Goal: Task Accomplishment & Management: Use online tool/utility

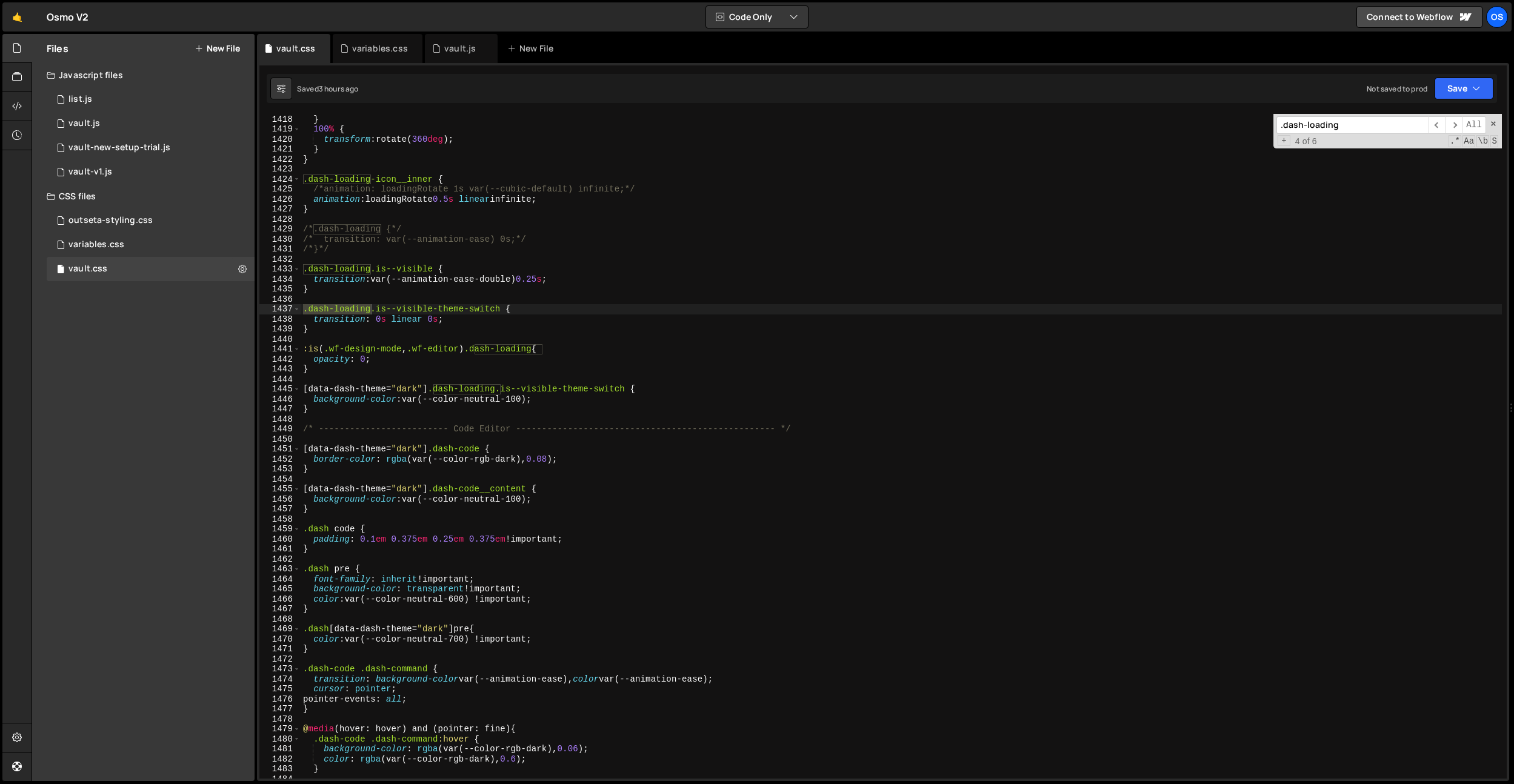
scroll to position [11785, 0]
type input ".dash-loading"
type textarea ".dash-loading.is--visible {"
drag, startPoint x: 433, startPoint y: 268, endPoint x: 371, endPoint y: 271, distance: 62.1
click at [371, 271] on div "} 100 % { transform : rotate( 360 deg ) ; } } .dash-loading-icon__inner { /*ani…" at bounding box center [901, 455] width 1201 height 685
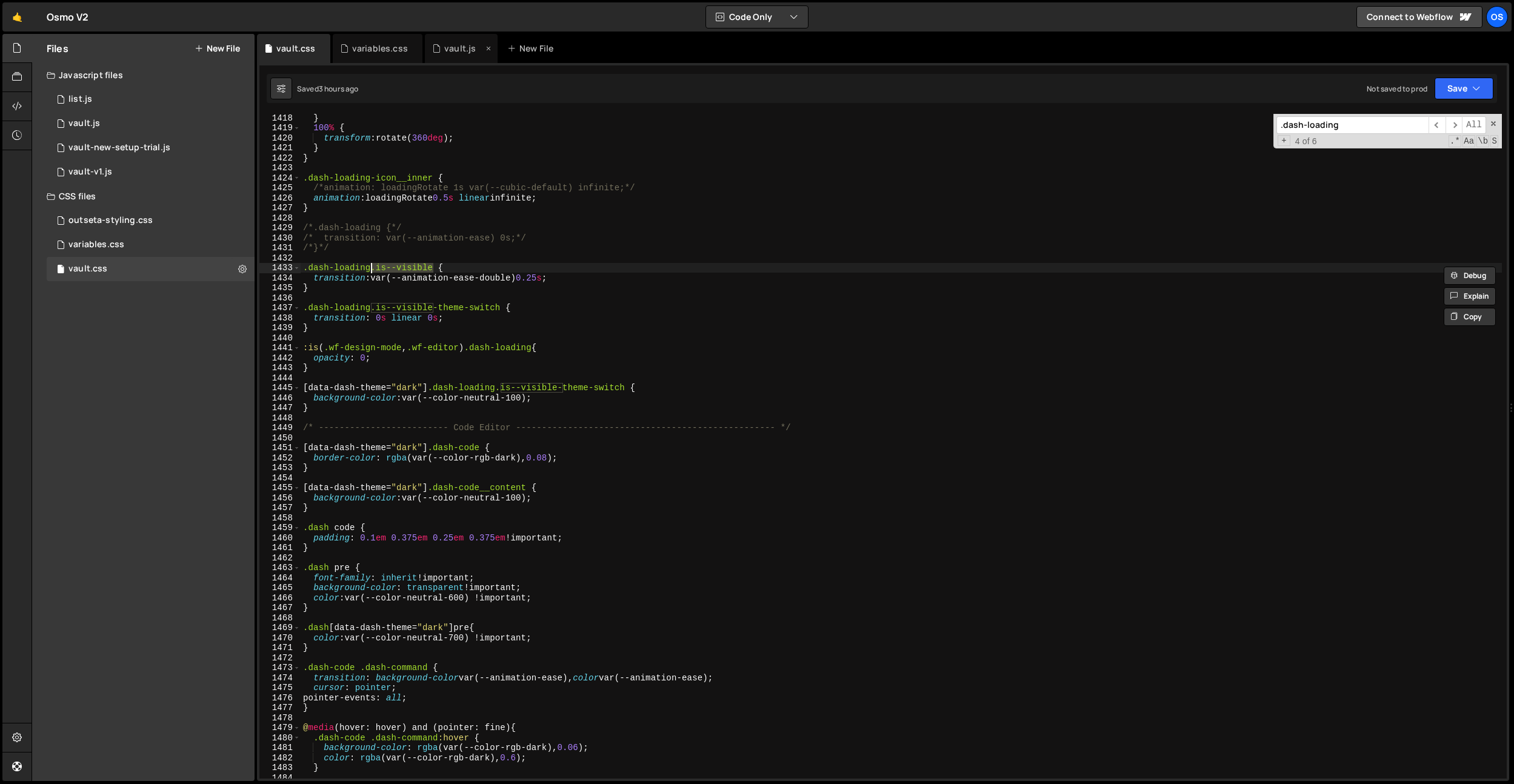
click at [447, 52] on div "vault.js" at bounding box center [460, 49] width 32 height 12
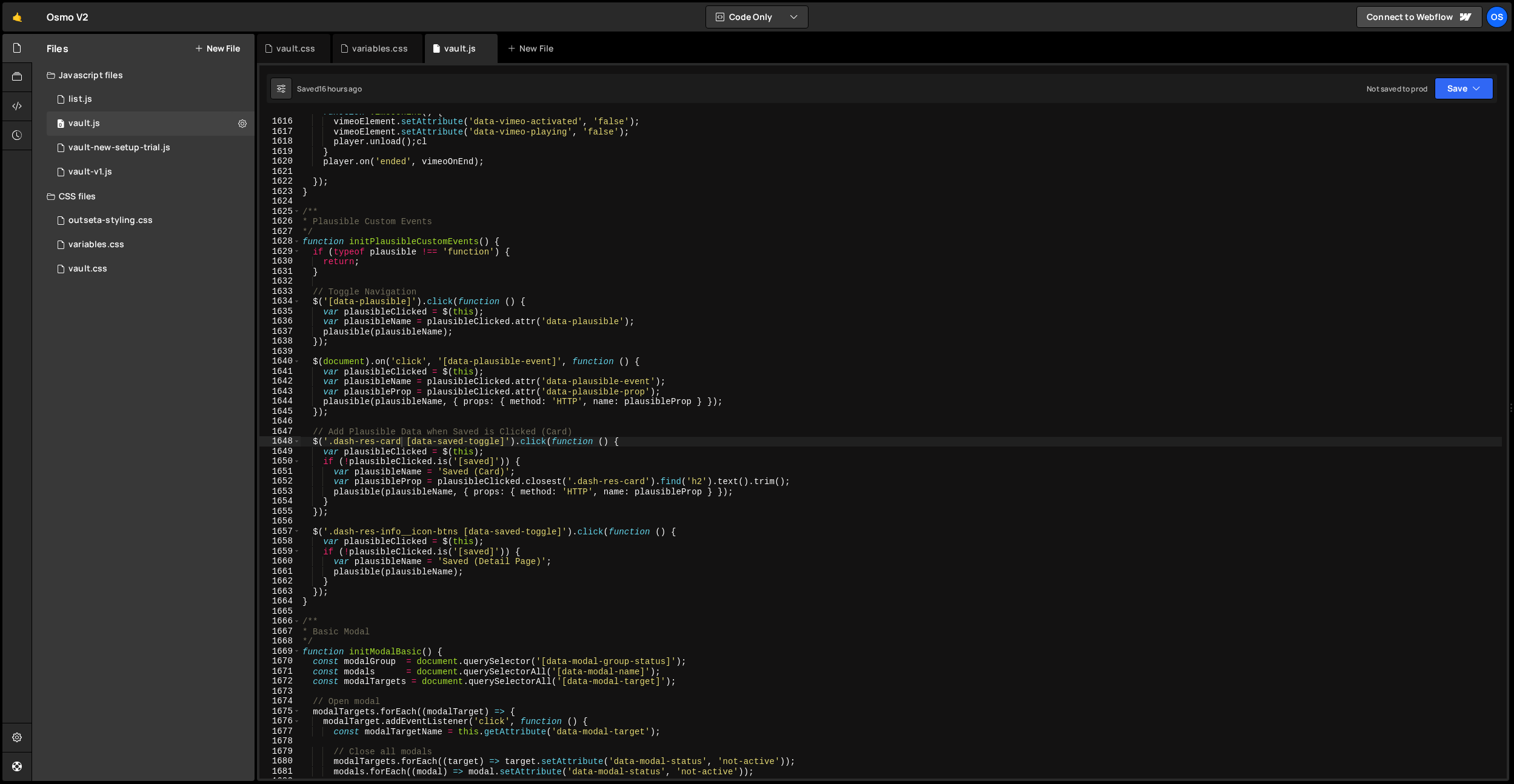
scroll to position [16133, 0]
type textarea "function initPlausibleCustomEvents() {"
click at [531, 244] on div "function vimeoOnEnd ( ) { vimeoElement . setAttribute ( 'data-vimeo-activated' …" at bounding box center [901, 449] width 1202 height 685
type input ".is--visible"
type textarea "if (typeof plausible !== 'function') {"
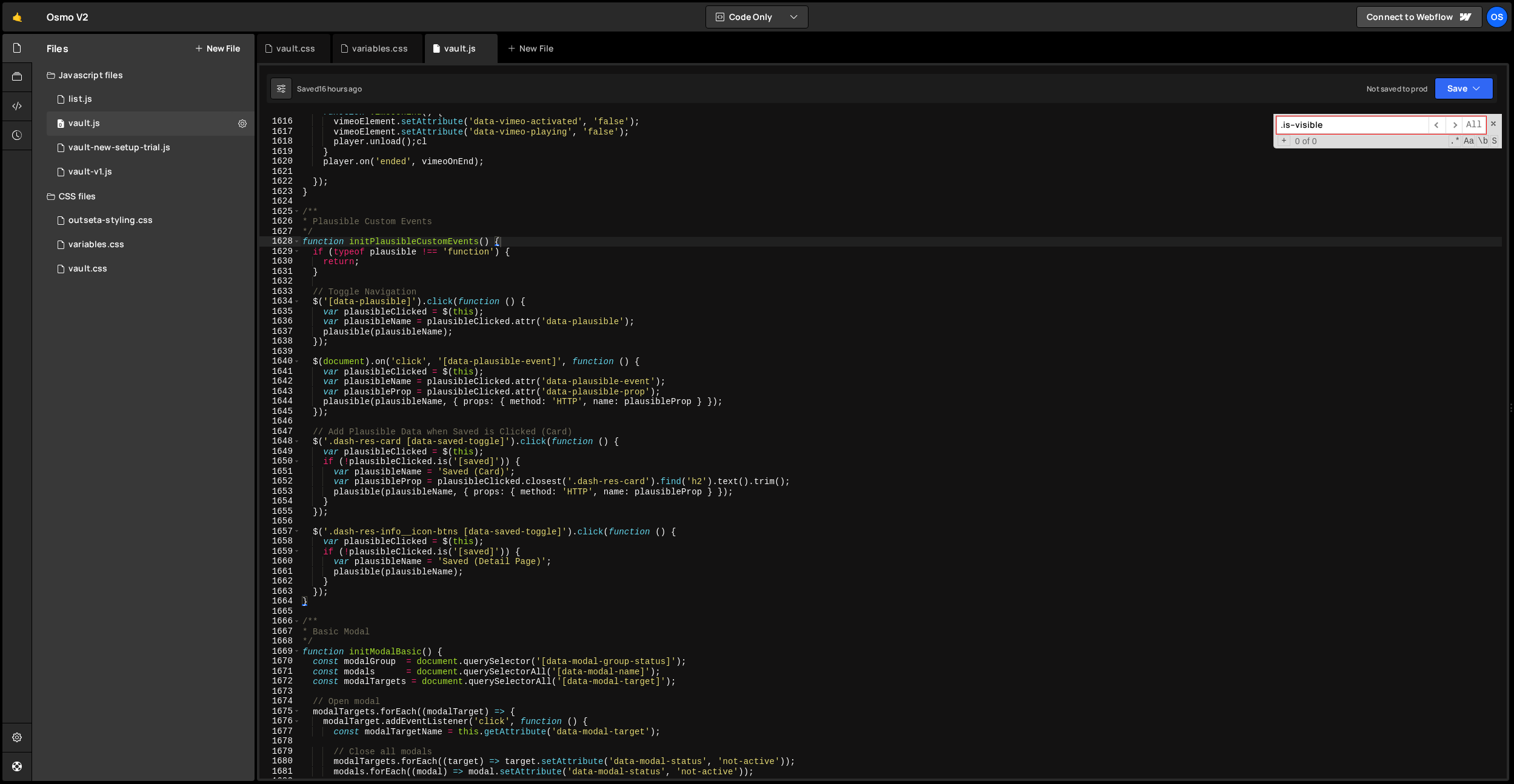
click at [464, 247] on div "function vimeoOnEnd ( ) { vimeoElement . setAttribute ( 'data-vimeo-activated' …" at bounding box center [901, 449] width 1202 height 685
paste input "// Toggle Dark/Light (For production)"
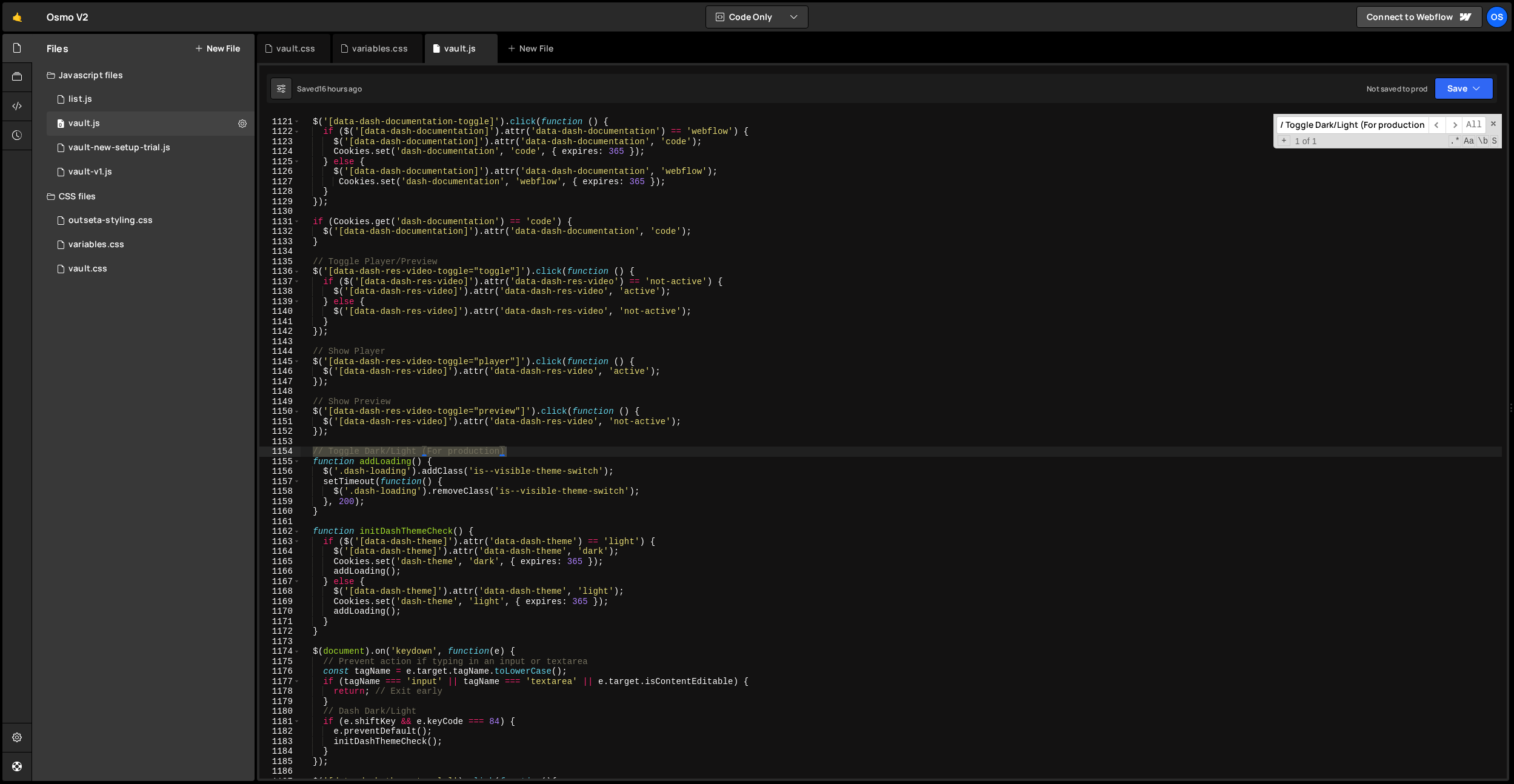
type input "// Toggle Dark/Light (For production)"
click at [293, 58] on div "vault.css" at bounding box center [294, 48] width 73 height 29
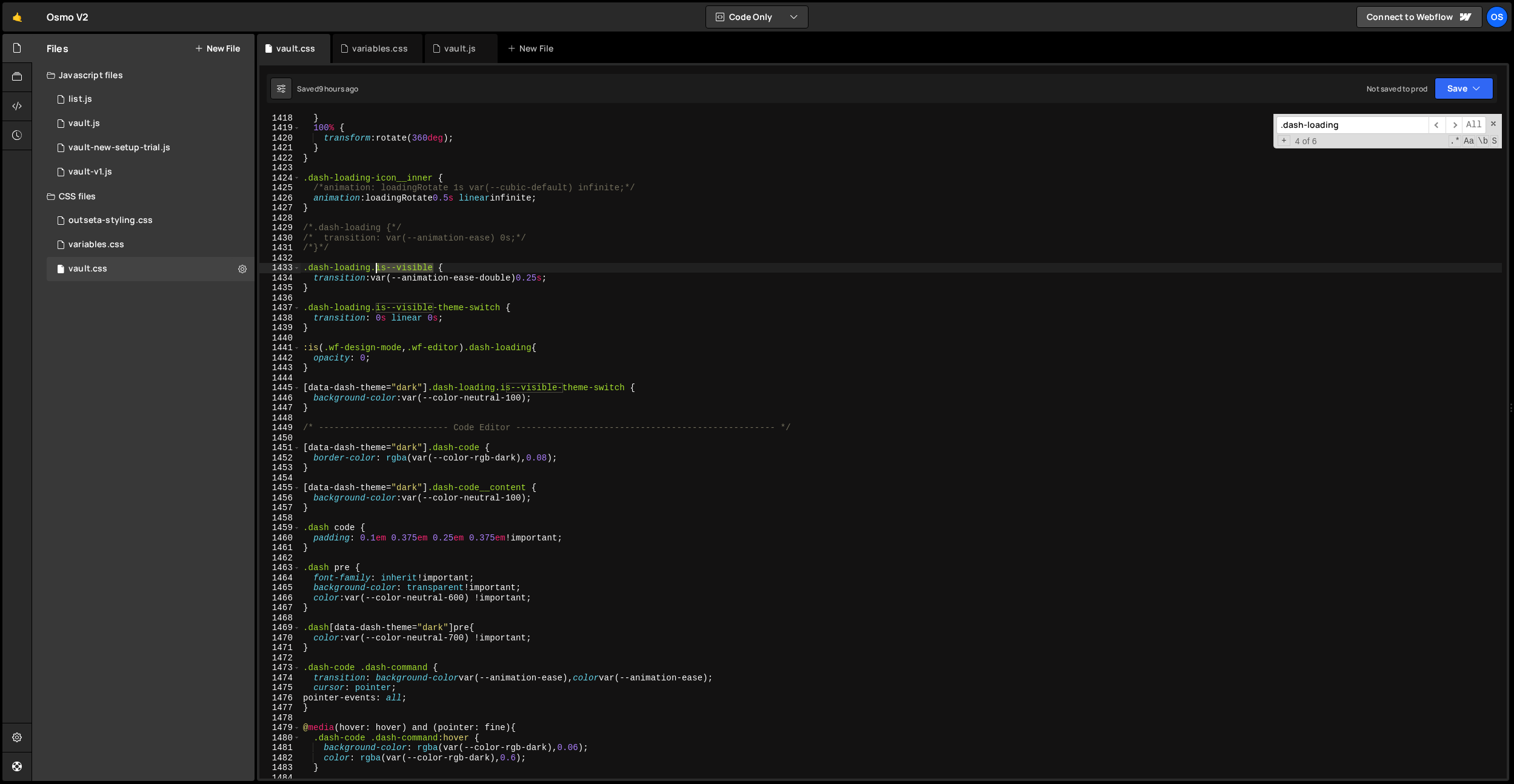
drag, startPoint x: 433, startPoint y: 265, endPoint x: 374, endPoint y: 267, distance: 59.0
click at [374, 267] on div "} 100 % { transform : rotate( 360 deg ) ; } } .dash-loading-icon__inner { /*ani…" at bounding box center [901, 455] width 1201 height 685
click at [462, 53] on div "vault.js" at bounding box center [460, 49] width 32 height 12
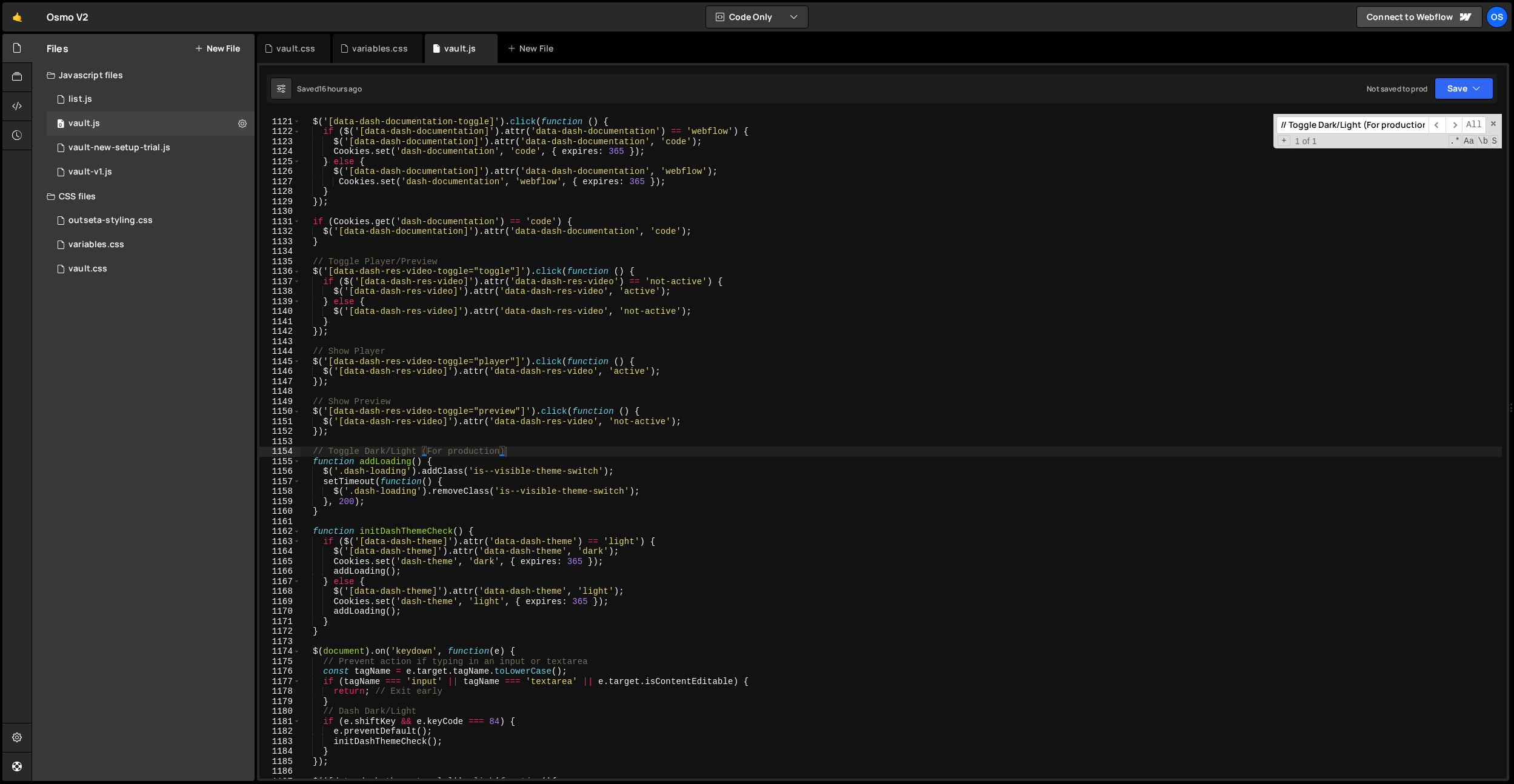
type textarea "function addLoading() {"
click at [379, 459] on div "// Webflow Preference $ ( '[data-dash-documentation-toggle]' ) . click ( functi…" at bounding box center [901, 449] width 1202 height 685
click at [431, 440] on div "// Webflow Preference $ ( '[data-dash-documentation-toggle]' ) . click ( functi…" at bounding box center [901, 449] width 1202 height 685
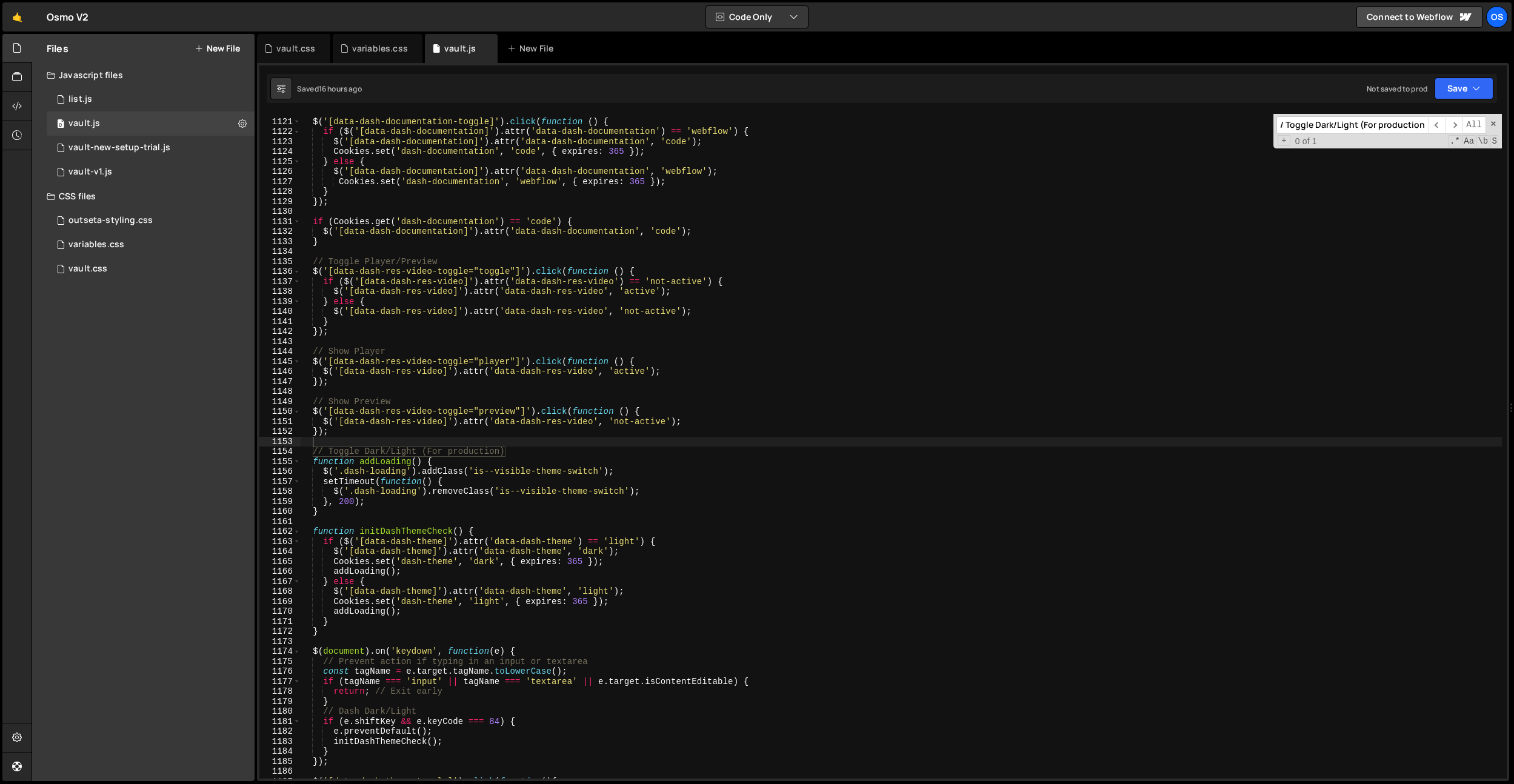
paste input "addLoading"
type input "addLoading"
click at [447, 440] on div "// Webflow Preference $ ( '[data-dash-documentation-toggle]' ) . click ( functi…" at bounding box center [901, 449] width 1202 height 685
click at [293, 41] on div "vault.css" at bounding box center [294, 48] width 73 height 29
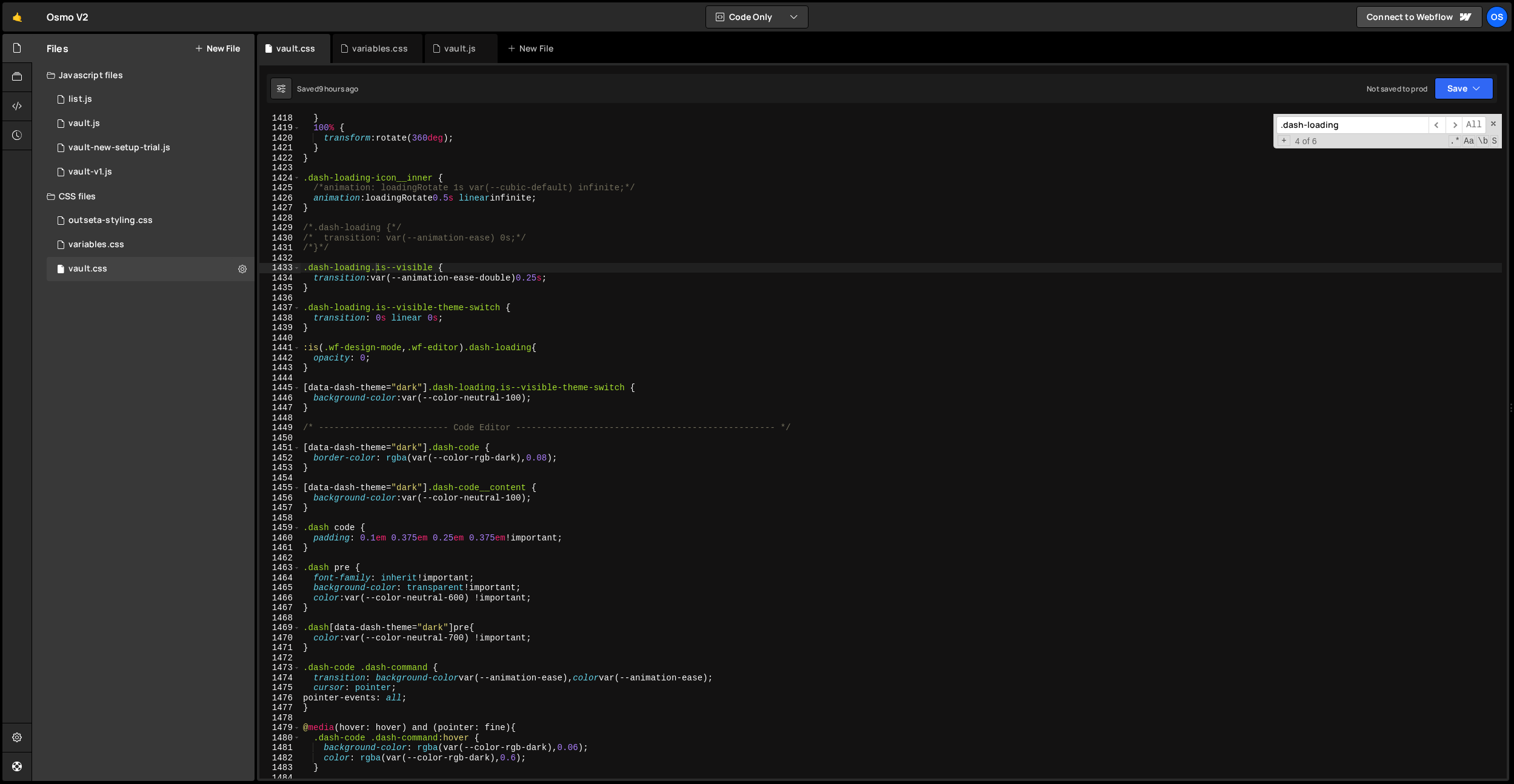
type textarea "/*.dash-loading {*/"
click at [551, 223] on div "} 100 % { transform : rotate( 360 deg ) ; } } .dash-loading-icon__inner { /*ani…" at bounding box center [901, 455] width 1201 height 685
paste input "is--visible-team-switch"
type input "is--visible-team-switch"
drag, startPoint x: 500, startPoint y: 307, endPoint x: 628, endPoint y: 138, distance: 212.0
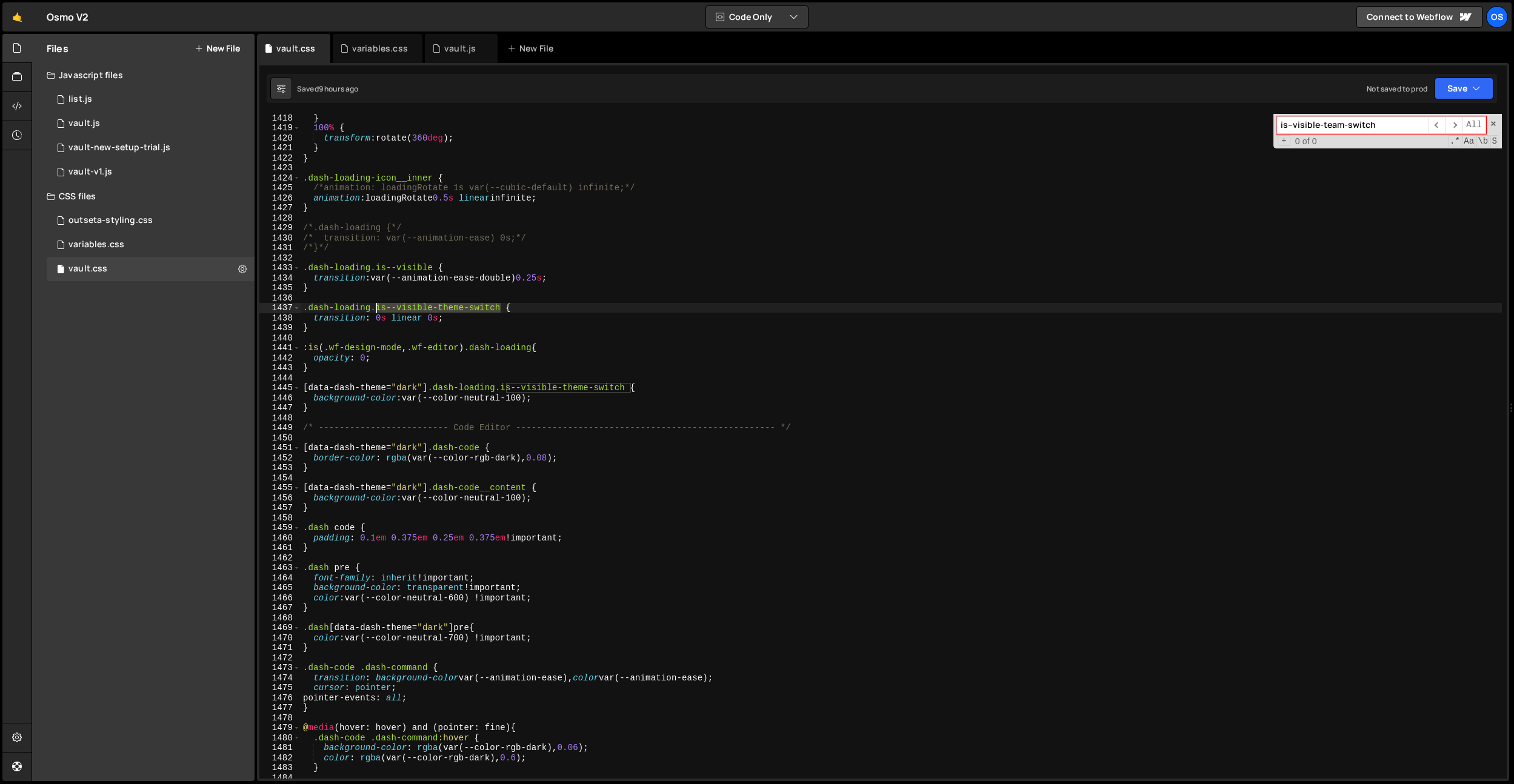
click at [377, 308] on div "} 100 % { transform : rotate( 360 deg ) ; } } .dash-loading-icon__inner { /*ani…" at bounding box center [901, 455] width 1201 height 685
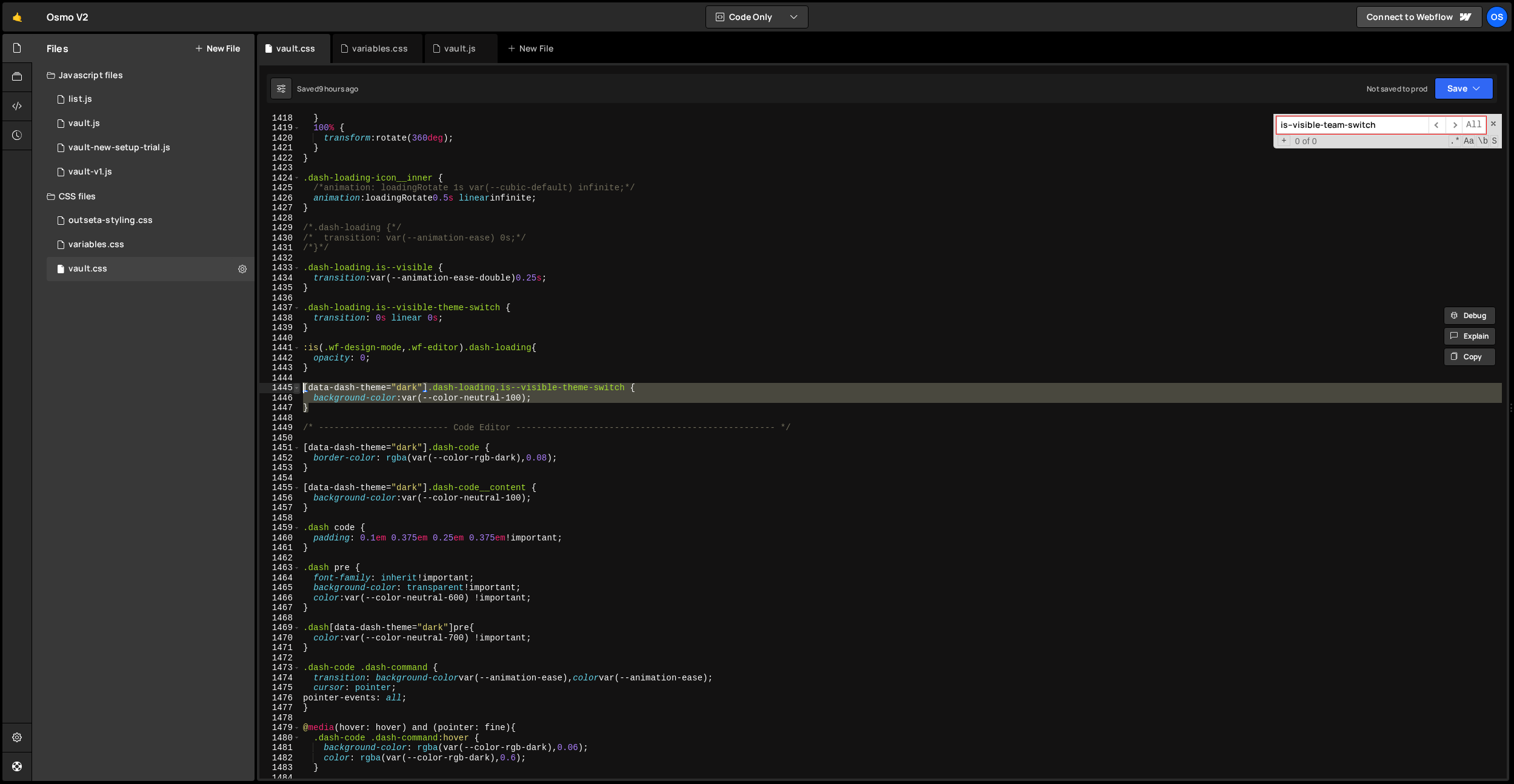
drag, startPoint x: 319, startPoint y: 408, endPoint x: 293, endPoint y: 385, distance: 34.7
click at [293, 385] on div ".dash-loading.is--visible-theme-switch { 1418 1419 1420 1421 1422 1423 1424 142…" at bounding box center [883, 446] width 1247 height 665
click at [329, 364] on div "} 100 % { transform : rotate( 360 deg ) ; } } .dash-loading-icon__inner { /*ani…" at bounding box center [901, 455] width 1201 height 685
type textarea "}"
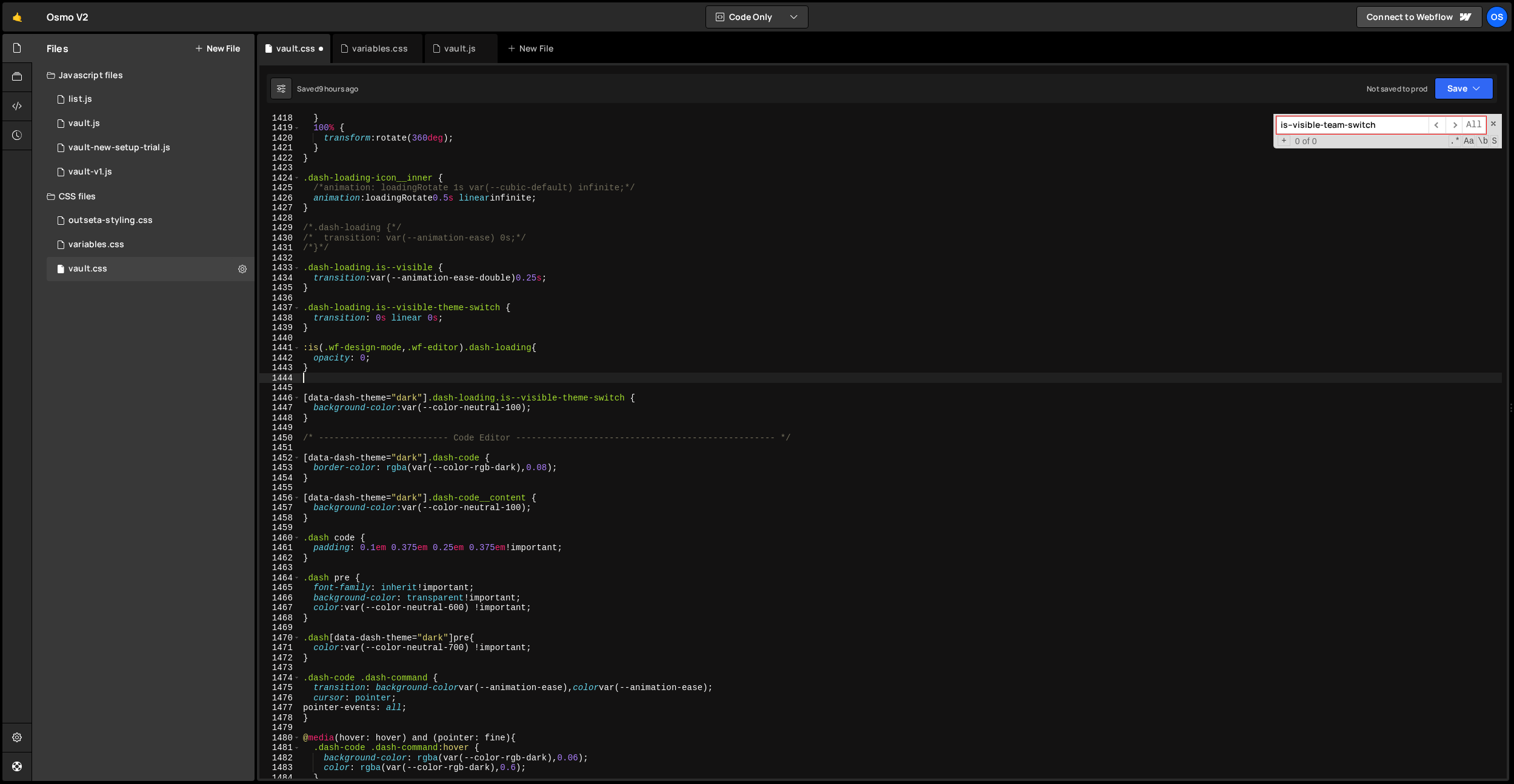
paste textarea "}"
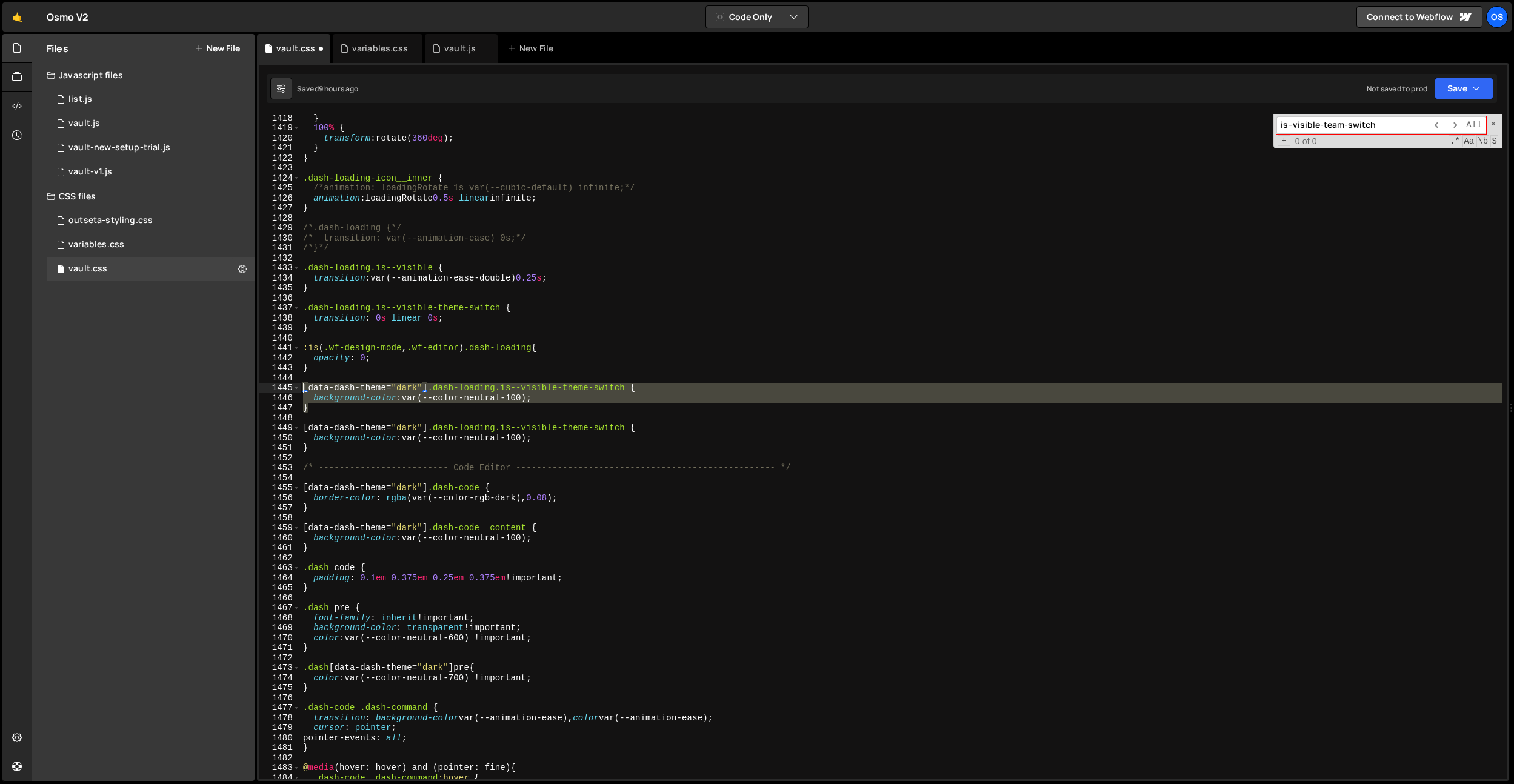
drag, startPoint x: 354, startPoint y: 409, endPoint x: 304, endPoint y: 387, distance: 54.6
click at [304, 387] on div "} 100 % { transform : rotate( 360 deg ) ; } } .dash-loading-icon__inner { /*ani…" at bounding box center [901, 455] width 1201 height 685
type textarea "[data-dash-theme="dark"] .dash-loading.is--visible-theme-switch { background-co…"
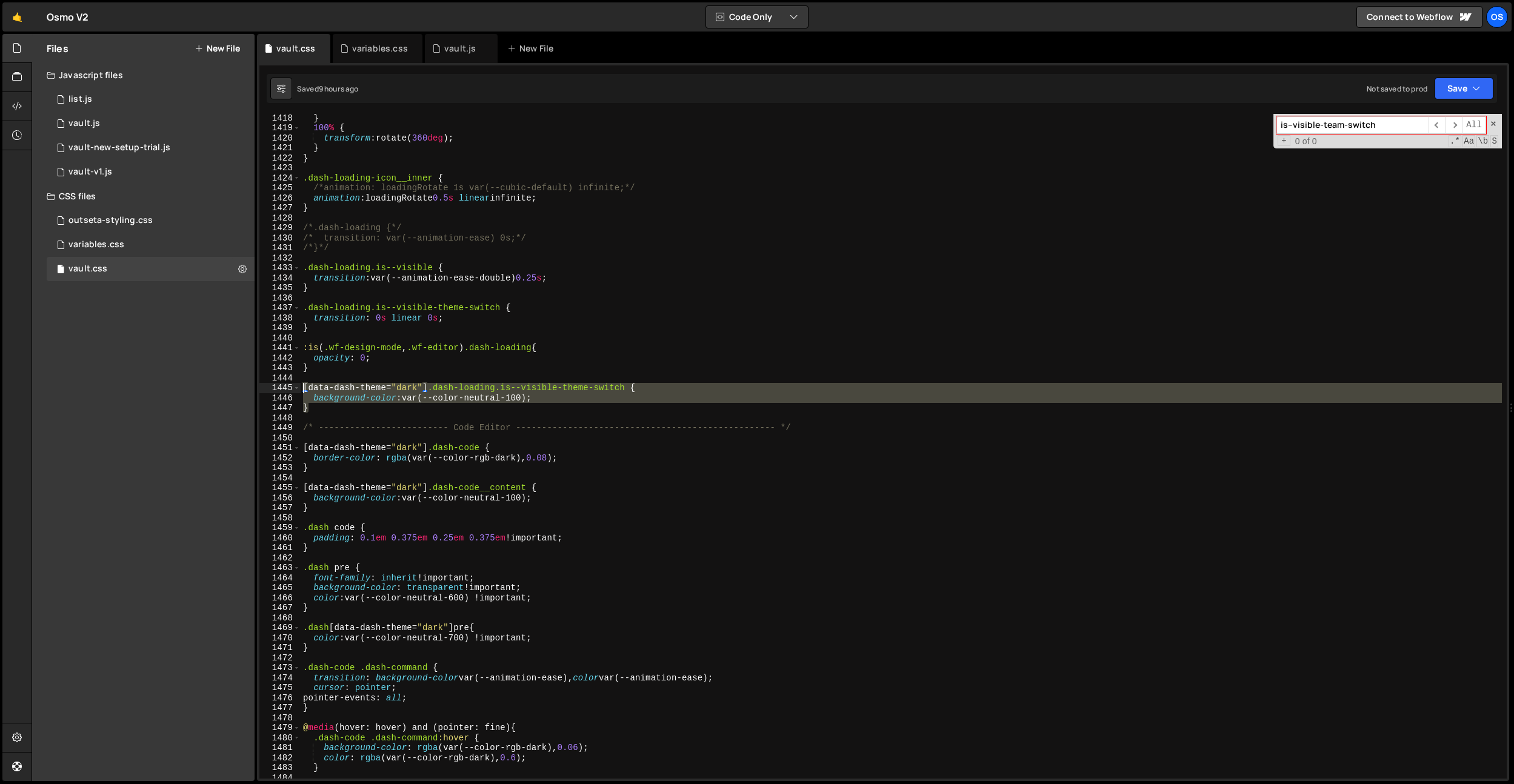
drag, startPoint x: 323, startPoint y: 409, endPoint x: 318, endPoint y: 369, distance: 40.3
click at [283, 384] on div "} 1418 1419 1420 1421 1422 1423 1424 1425 1426 1427 1428 1429 1430 1431 1432 14…" at bounding box center [883, 446] width 1247 height 665
click at [321, 367] on div "} 100 % { transform : rotate( 360 deg ) ; } } .dash-loading-icon__inner { /*ani…" at bounding box center [901, 455] width 1201 height 685
type textarea "}"
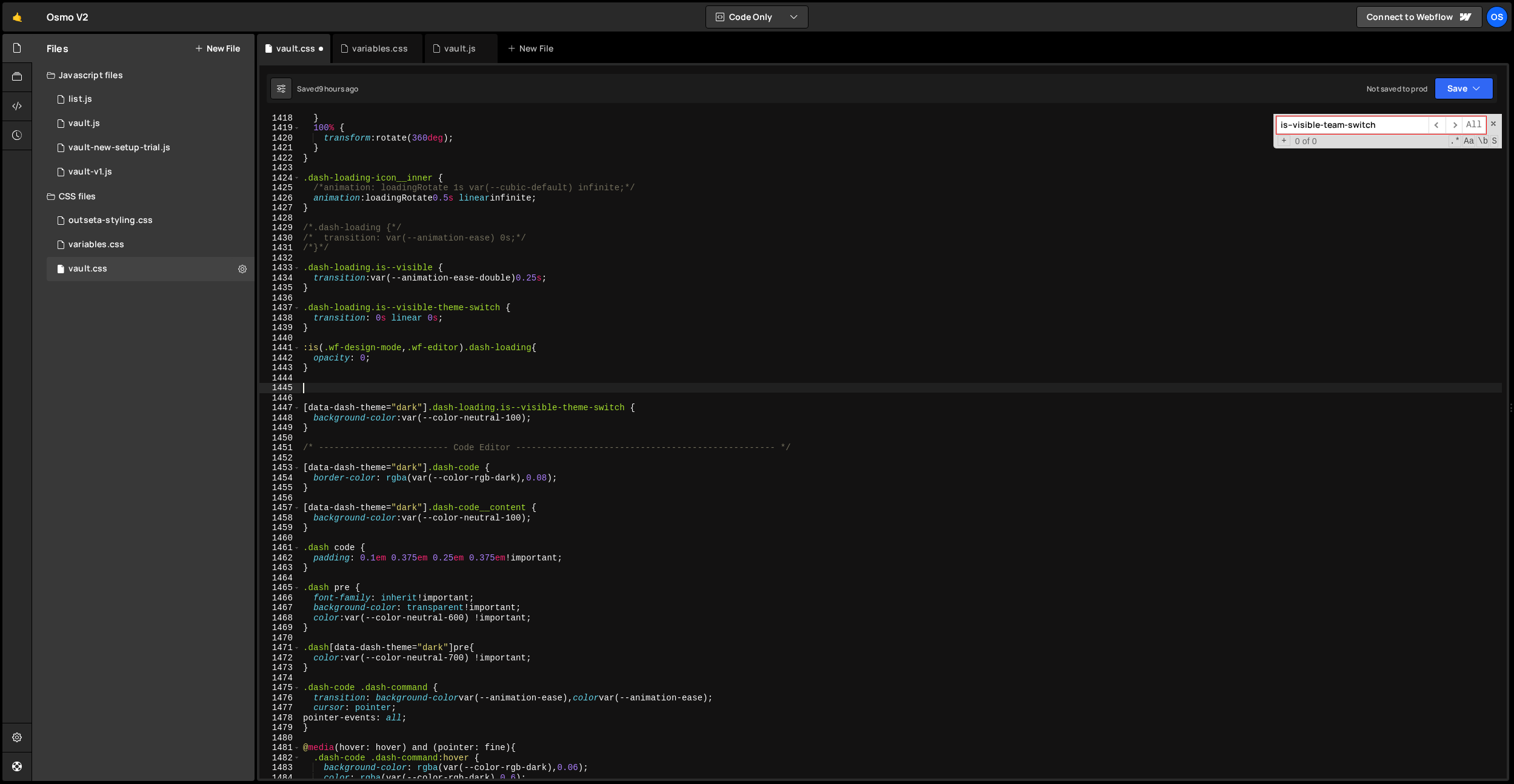
paste textarea "}"
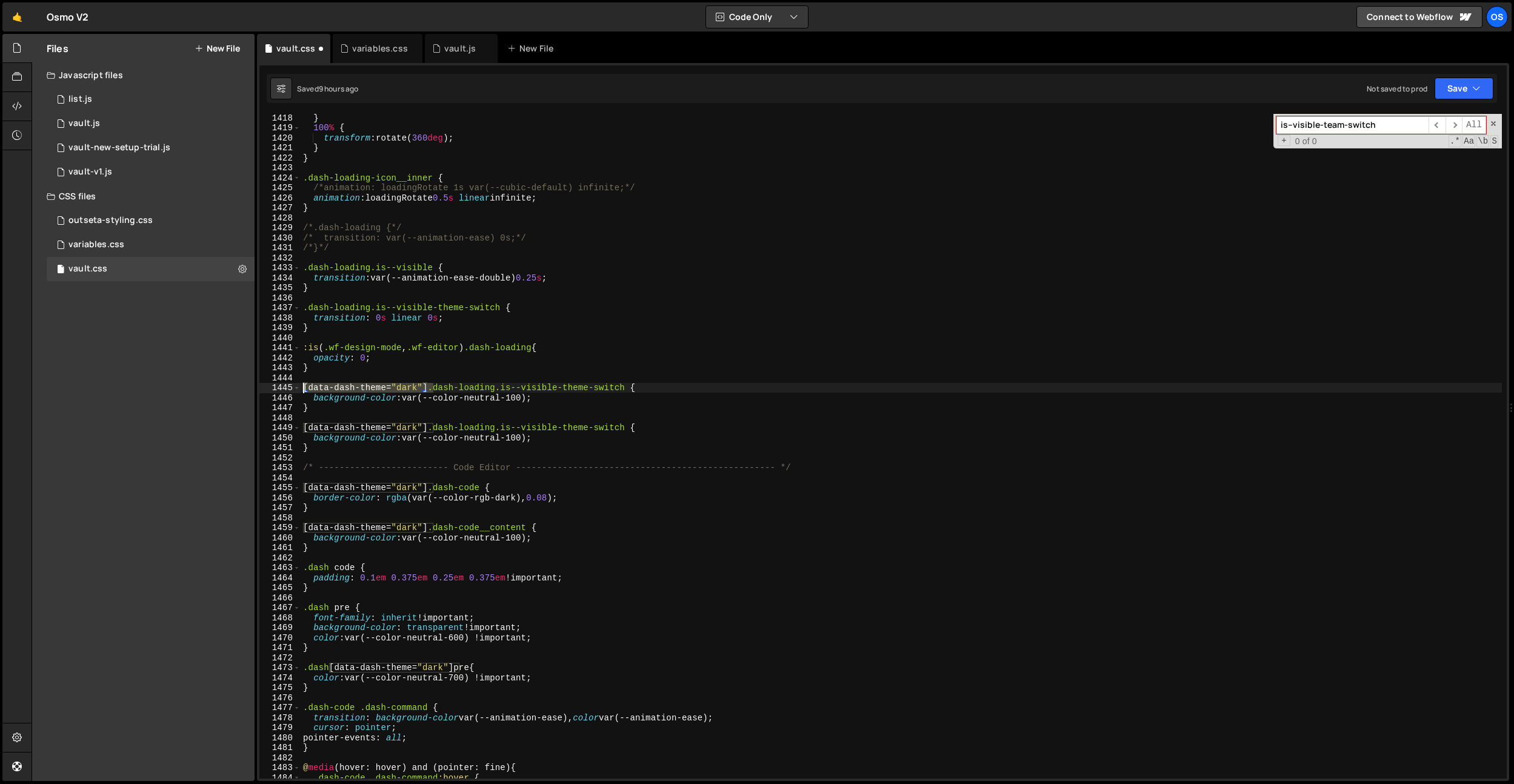
drag, startPoint x: 434, startPoint y: 389, endPoint x: 262, endPoint y: 386, distance: 172.0
click at [263, 386] on div "} 1418 1419 1420 1421 1422 1423 1424 1425 1426 1427 1428 1429 1430 1431 1432 14…" at bounding box center [883, 446] width 1247 height 665
type textarea ".dash-loading.is--visible-theme-switch {"
click at [523, 308] on div "} 100 % { transform : rotate( 360 deg ) ; } } .dash-loading-icon__inner { /*ani…" at bounding box center [901, 455] width 1201 height 685
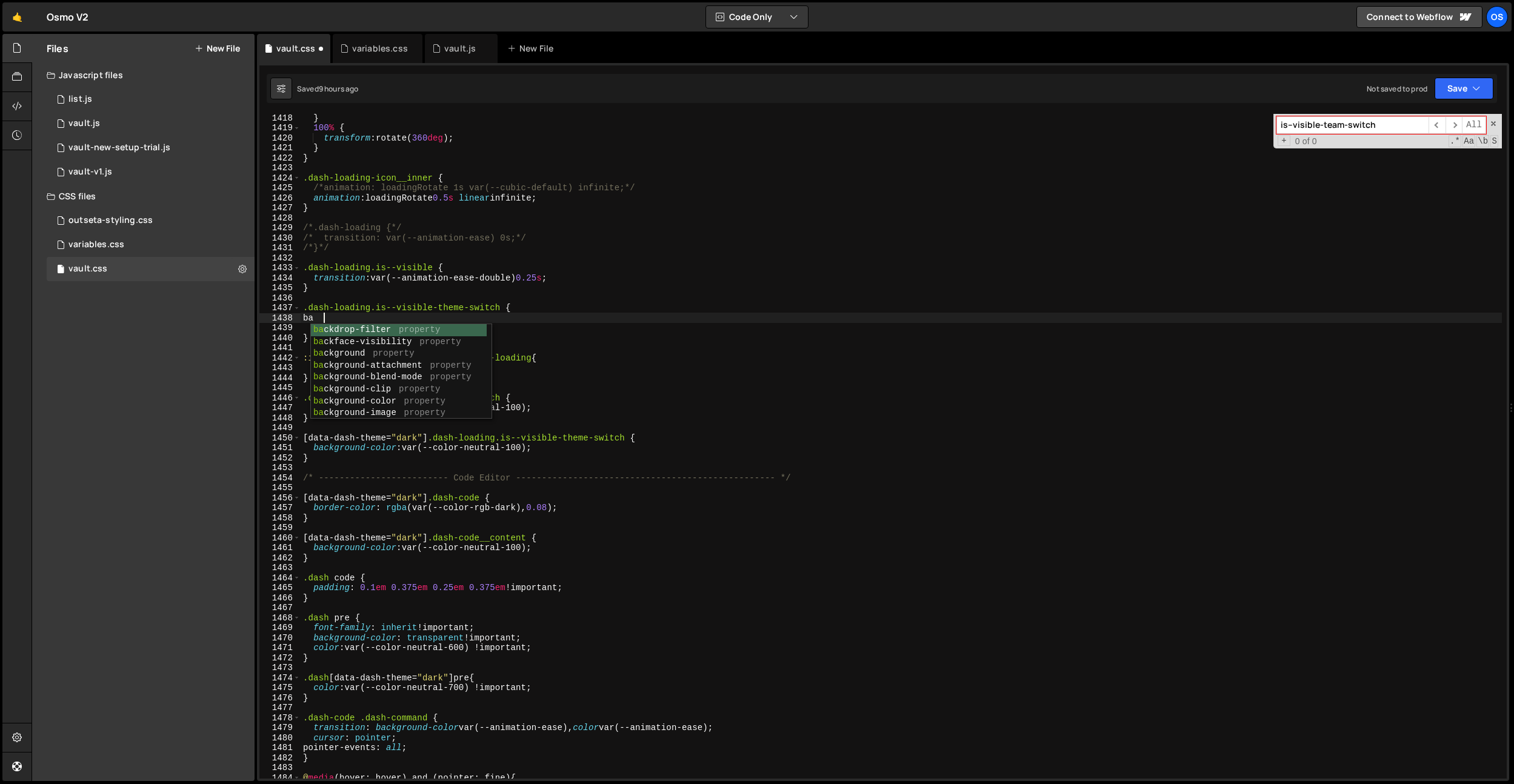
scroll to position [0, 1]
type textarea "background-color: var;"
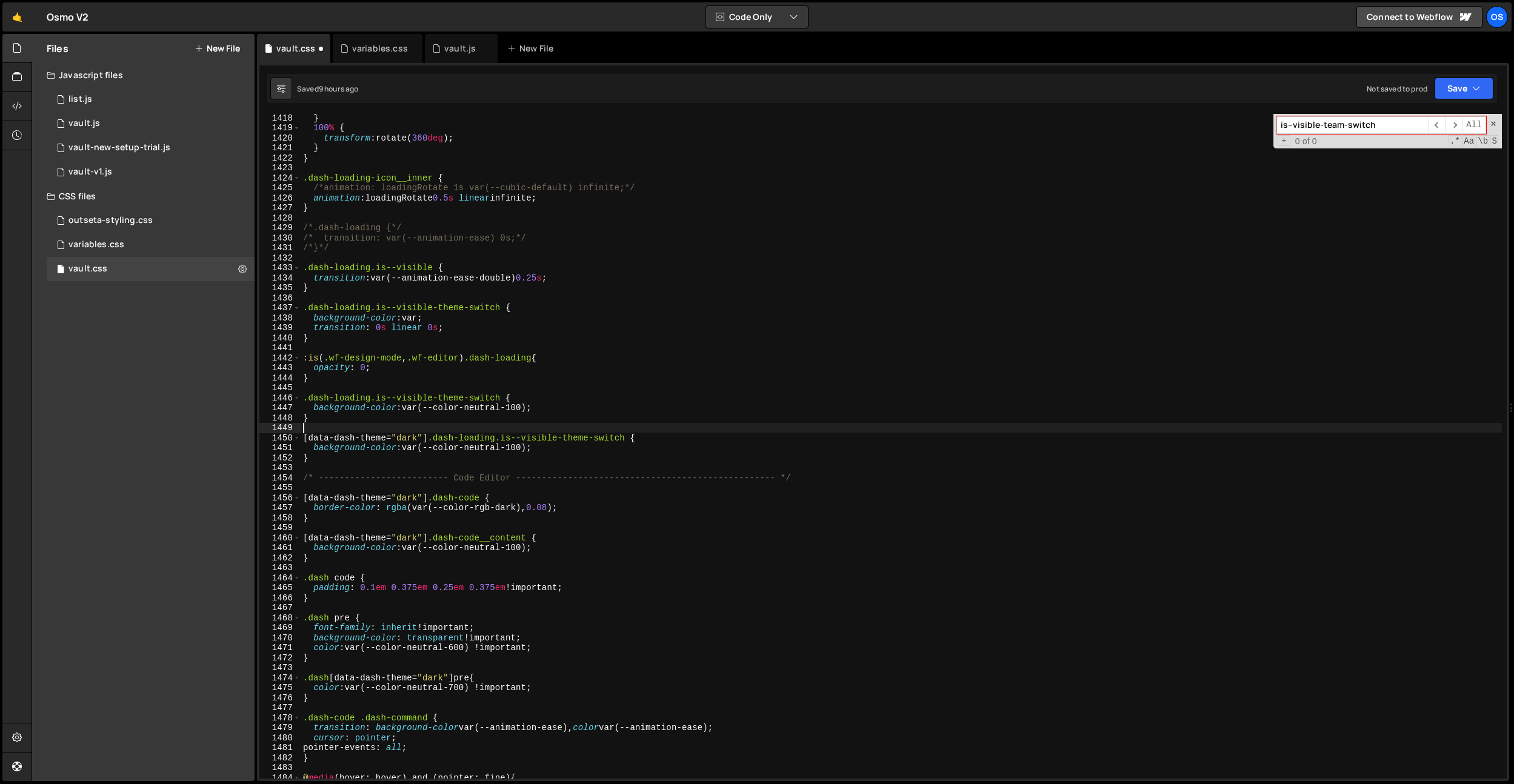
click at [633, 424] on div "} 100 % { transform : rotate( 360 deg ) ; } } .dash-loading-icon__inner { /*ani…" at bounding box center [901, 455] width 1201 height 685
drag, startPoint x: 540, startPoint y: 406, endPoint x: 428, endPoint y: 335, distance: 132.6
click at [408, 406] on div "} 100 % { transform : rotate( 360 deg ) ; } } .dash-loading-icon__inner { /*ani…" at bounding box center [901, 455] width 1201 height 685
click at [438, 319] on div "} 100 % { transform : rotate( 360 deg ) ; } } .dash-loading-icon__inner { /*ani…" at bounding box center [901, 455] width 1201 height 685
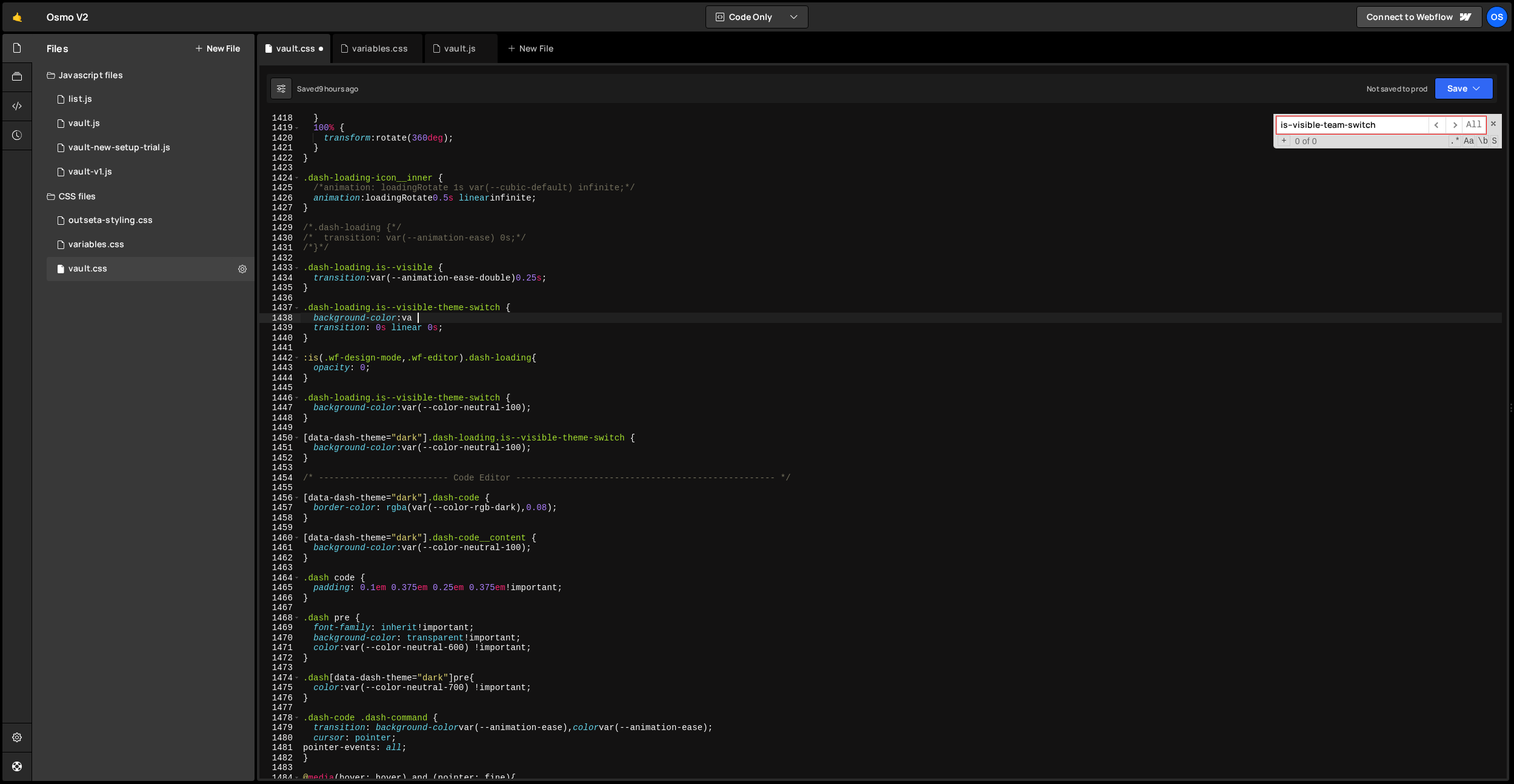
paste textarea "var(--color-neutral-100);"
click at [517, 319] on div "} 100 % { transform : rotate( 360 deg ) ; } } .dash-loading-icon__inner { /*ani…" at bounding box center [901, 455] width 1201 height 685
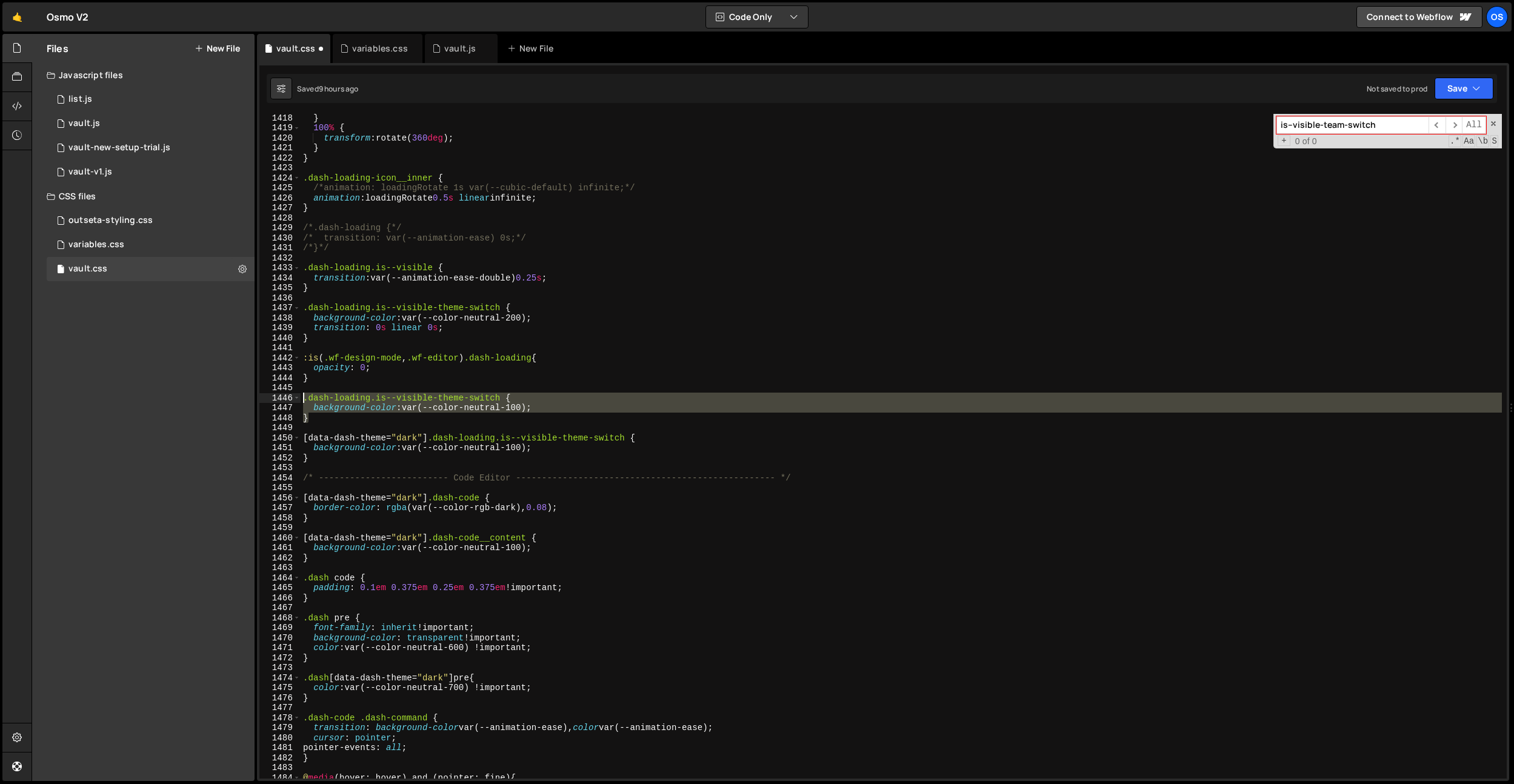
drag, startPoint x: 322, startPoint y: 417, endPoint x: 291, endPoint y: 398, distance: 36.4
click at [291, 398] on div "background-color: var(--color-neutral-200); 1418 1419 1420 1421 1422 1423 1424 …" at bounding box center [883, 446] width 1247 height 665
type textarea ".dash-loading.is--visible-theme-switch { background-color: var(--color-neutral-…"
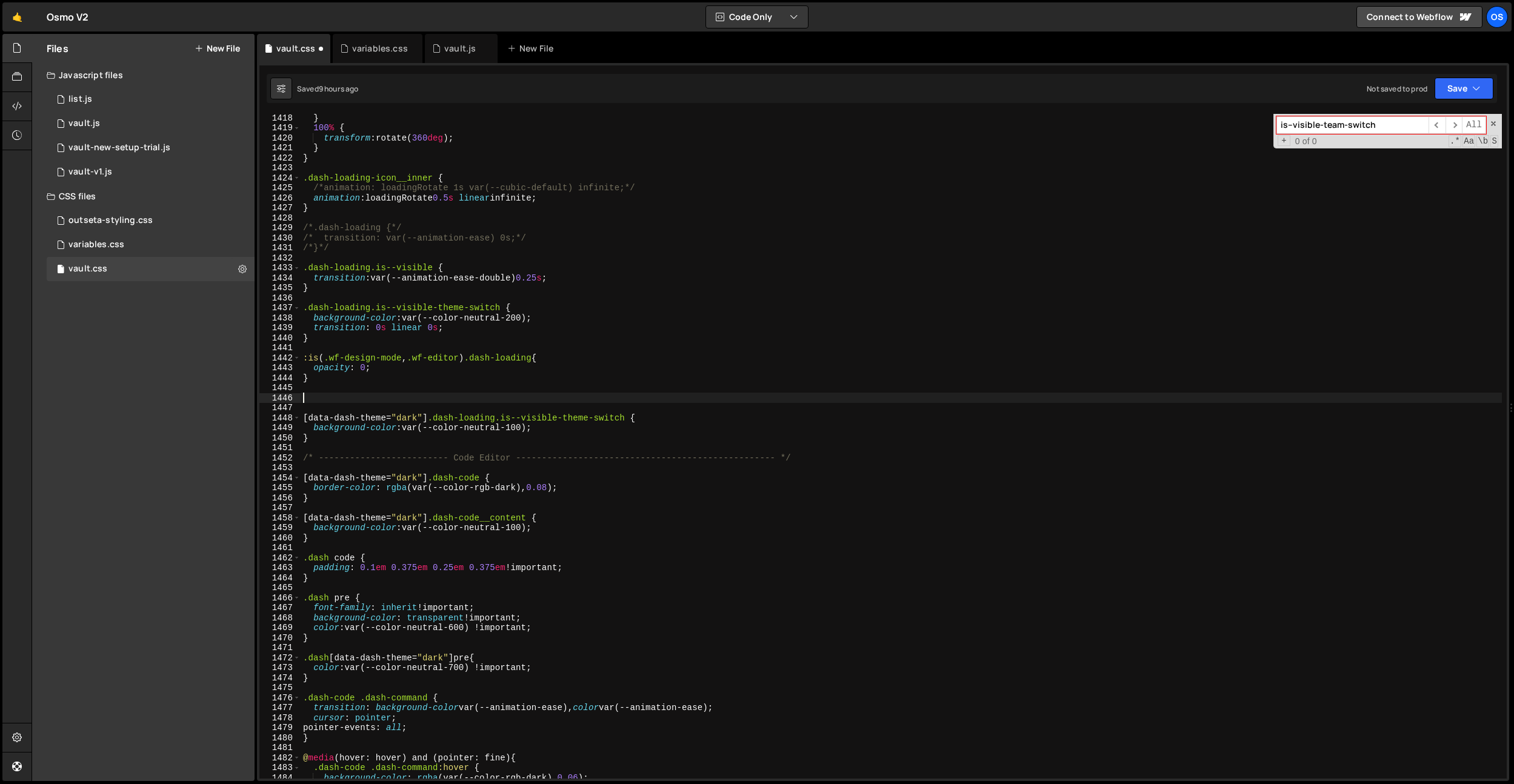
scroll to position [0, 0]
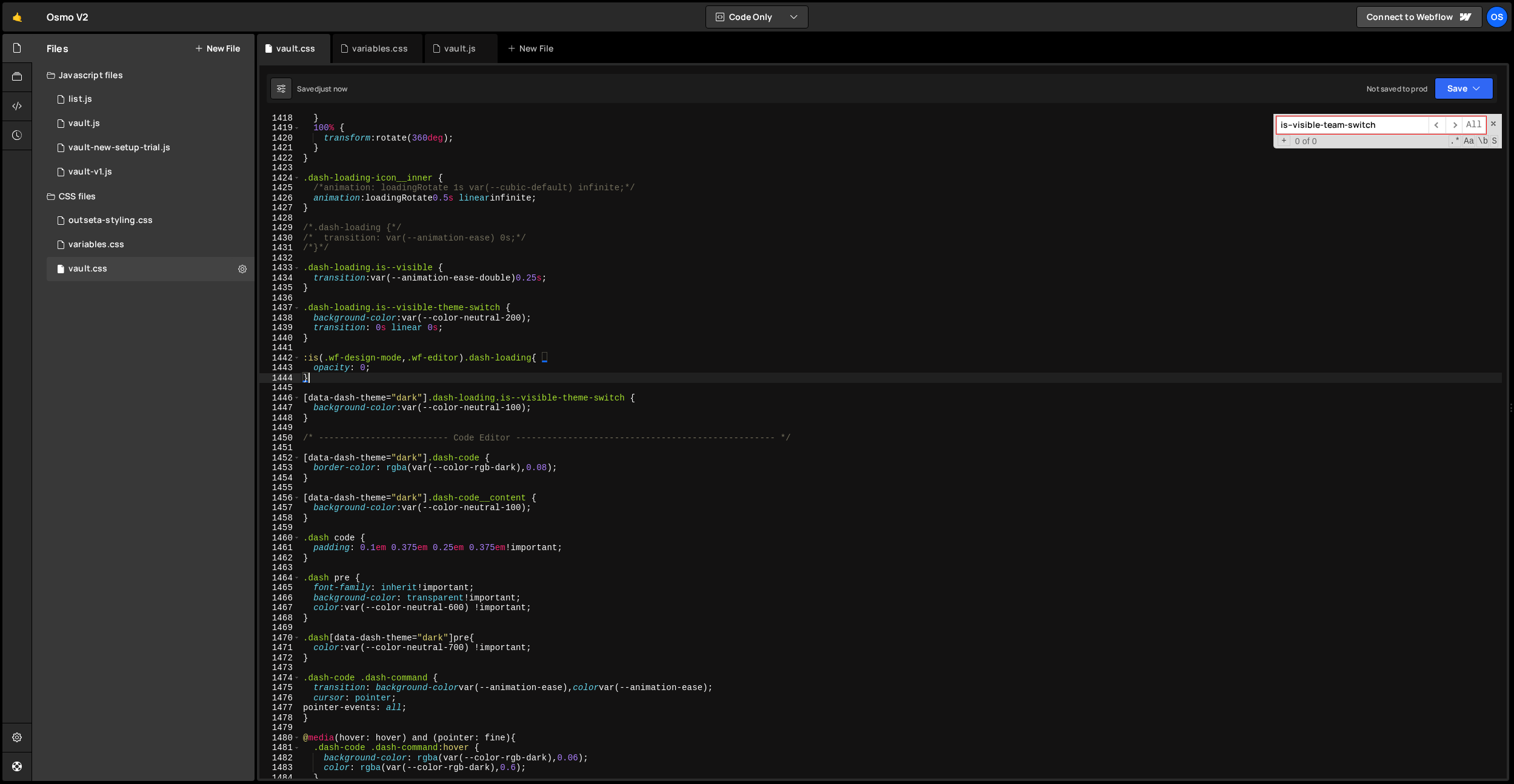
click at [520, 312] on div "} 100 % { transform : rotate( 360 deg ) ; } } .dash-loading-icon__inner { /*ani…" at bounding box center [901, 455] width 1201 height 685
type textarea "background-color: var(--color-neutral-300);"
click at [365, 43] on div "variables.css" at bounding box center [380, 49] width 56 height 12
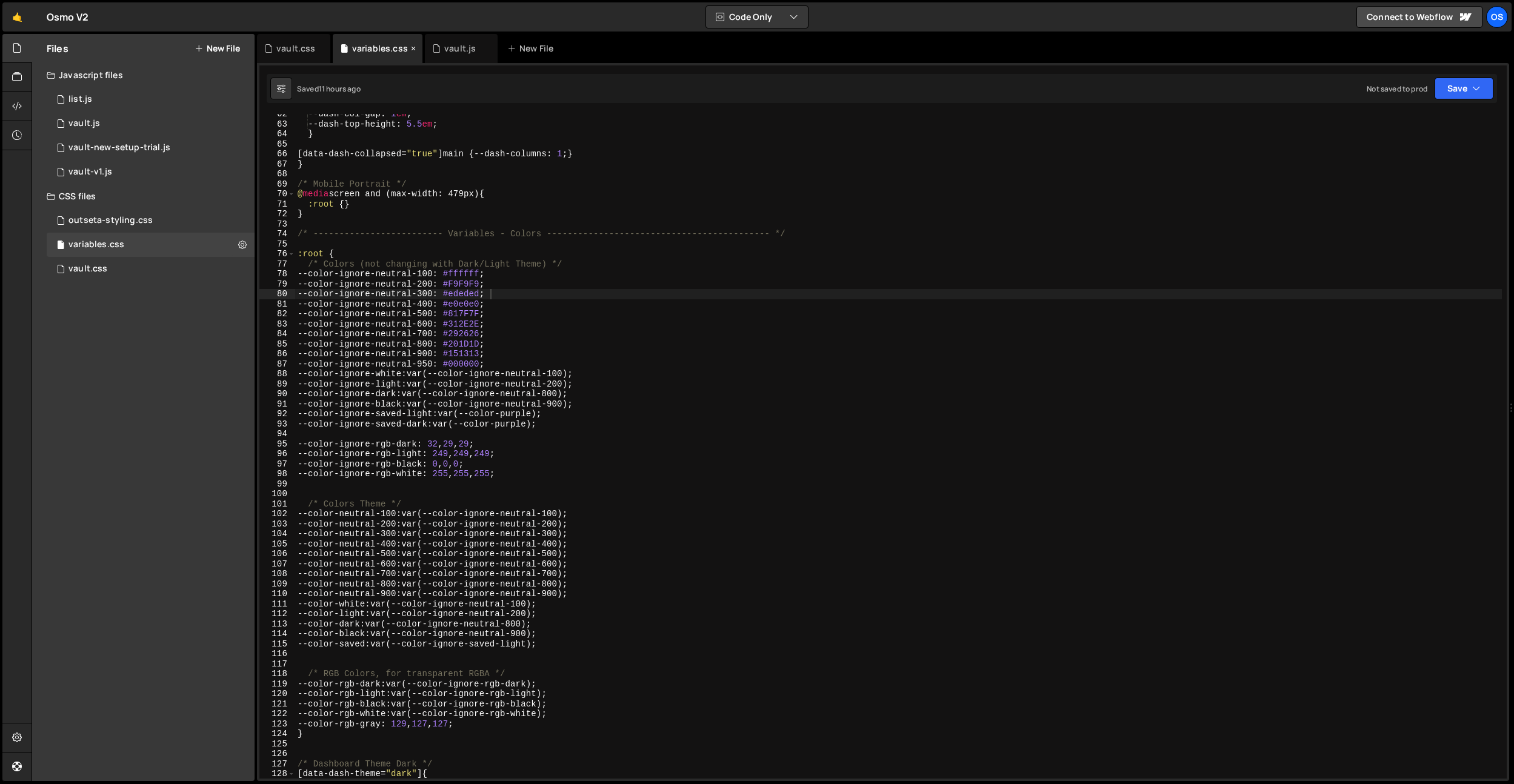
scroll to position [625, 0]
click at [479, 293] on div "--dash-col-gap : 1 em ; --dash-top-height : 5.5 em ; } [ data-dash-collapsed = …" at bounding box center [898, 451] width 1207 height 685
paste textarea "EBEBEB"
click at [469, 300] on div "--dash-col-gap : 1 em ; --dash-top-height : 5.5 em ; } [ data-dash-collapsed = …" at bounding box center [898, 451] width 1207 height 685
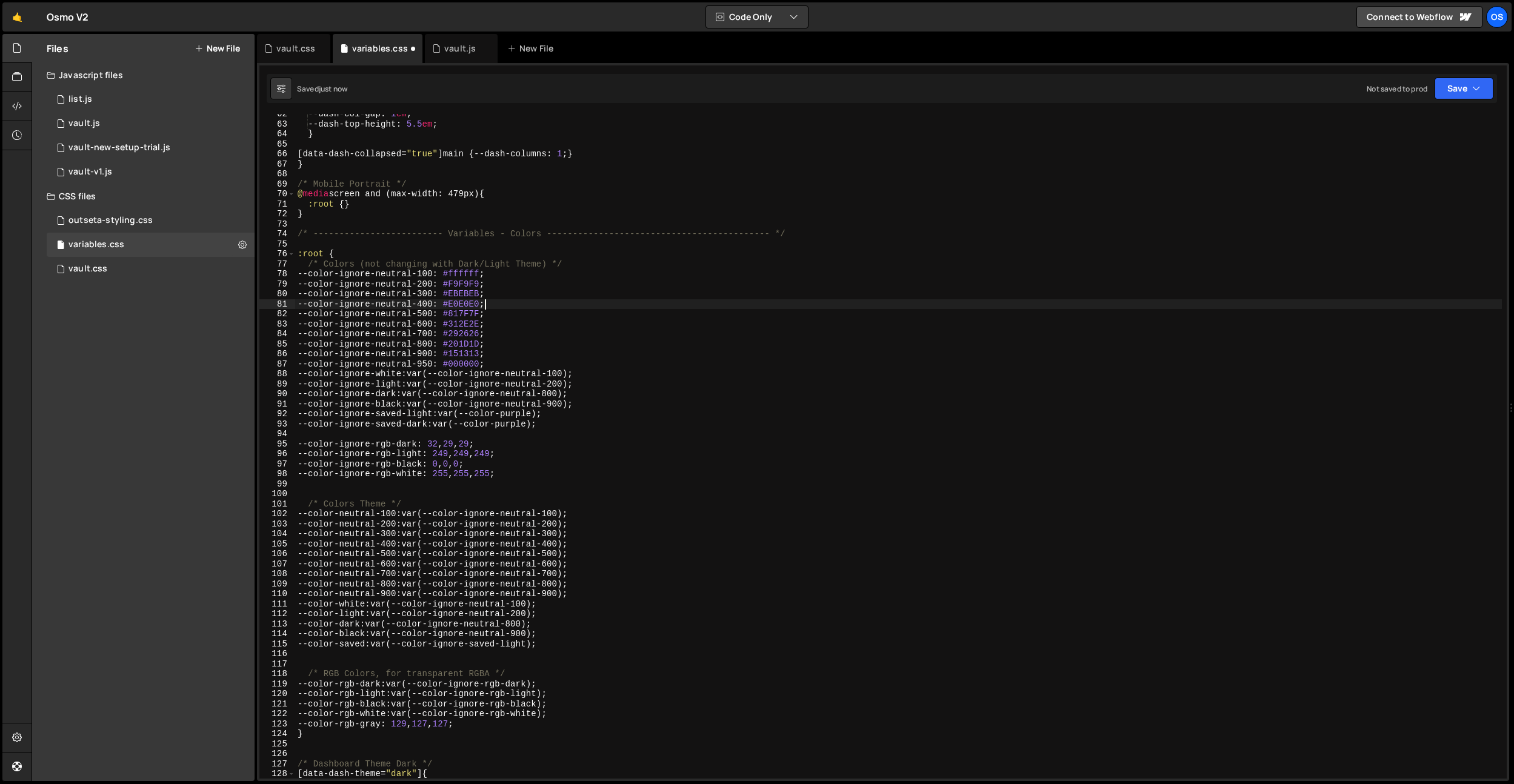
scroll to position [0, 12]
type textarea "--color-ignore-neutral-400: #E0E0E0;"
